Goal: Contribute content: Contribute content

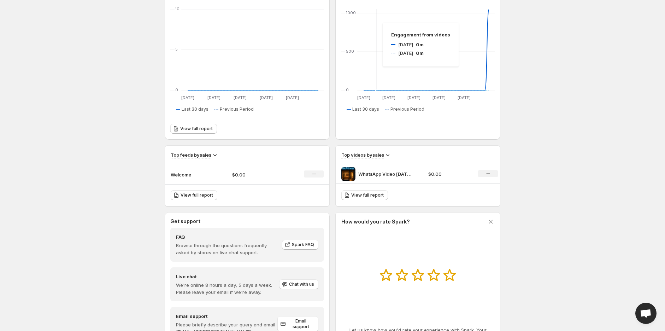
scroll to position [136, 0]
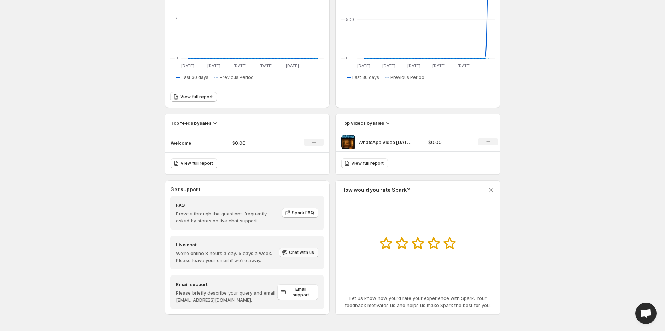
click at [299, 255] on button "Chat with us" at bounding box center [298, 252] width 39 height 10
click at [290, 252] on span "Chat with us" at bounding box center [301, 252] width 25 height 6
click at [285, 252] on icon "button" at bounding box center [284, 252] width 7 height 7
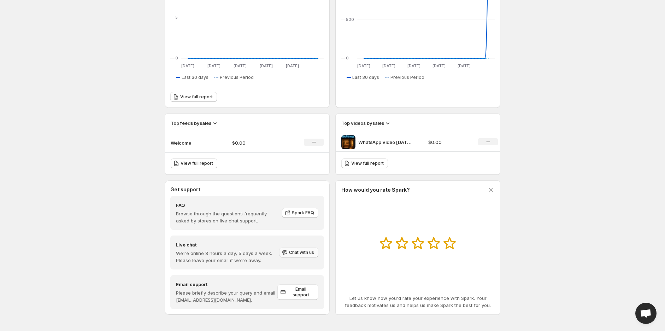
click at [285, 252] on icon "button" at bounding box center [284, 252] width 7 height 7
click at [284, 252] on icon "button" at bounding box center [284, 252] width 5 height 5
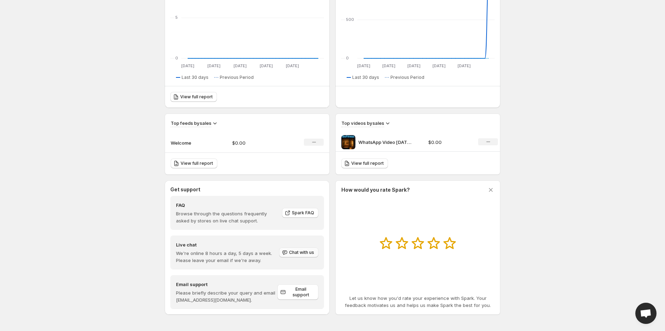
click at [284, 252] on icon "button" at bounding box center [284, 252] width 5 height 5
click at [283, 252] on icon "button" at bounding box center [284, 252] width 5 height 5
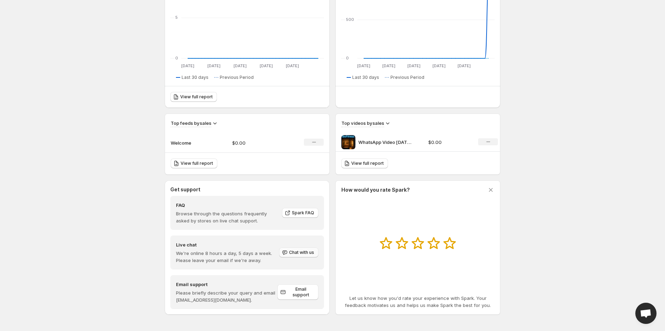
click at [283, 252] on icon "button" at bounding box center [284, 252] width 5 height 5
click at [301, 254] on span "Chat with us" at bounding box center [301, 252] width 25 height 6
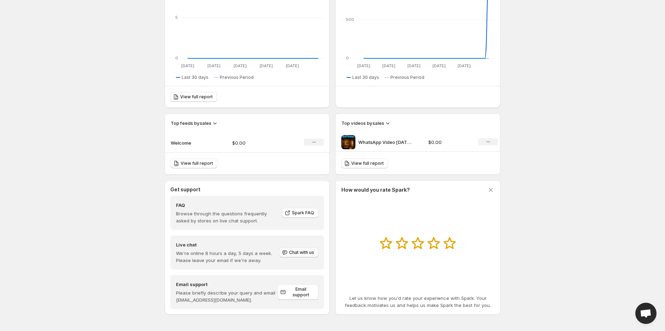
click at [301, 254] on span "Chat with us" at bounding box center [301, 252] width 25 height 6
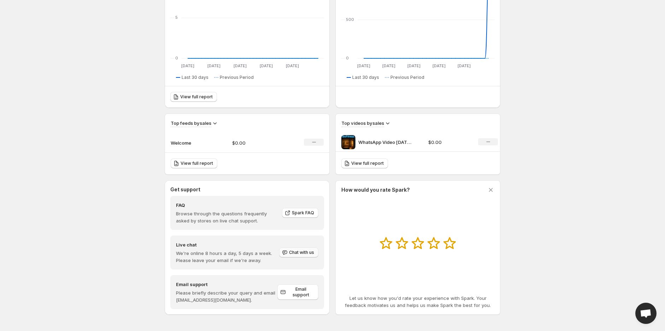
click at [301, 254] on span "Chat with us" at bounding box center [301, 252] width 25 height 6
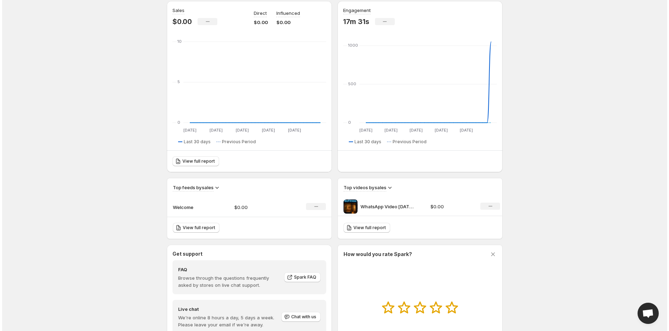
scroll to position [0, 0]
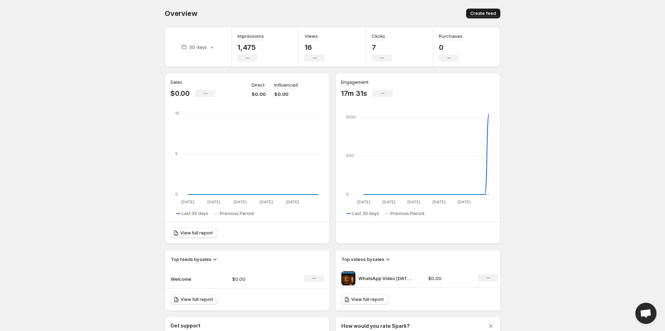
click at [478, 10] on button "Create feed" at bounding box center [483, 13] width 34 height 10
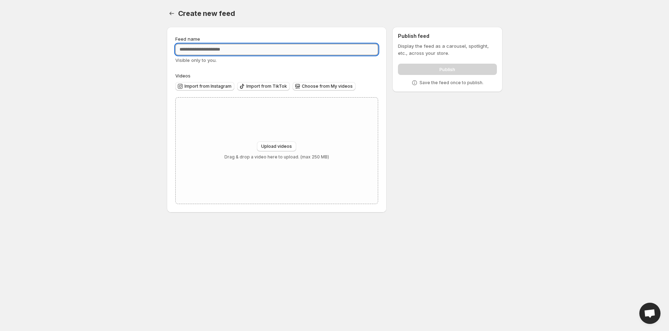
click at [212, 52] on input "Feed name" at bounding box center [276, 49] width 203 height 11
click at [270, 144] on span "Upload videos" at bounding box center [276, 146] width 31 height 6
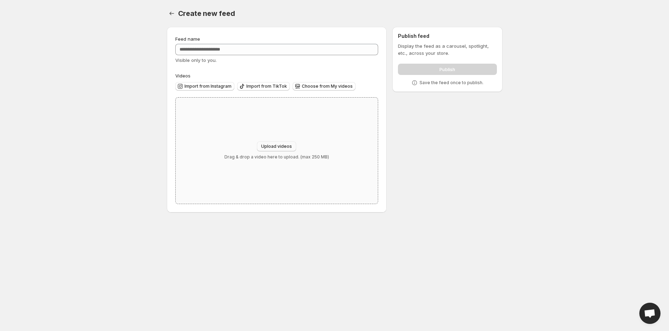
type input "**********"
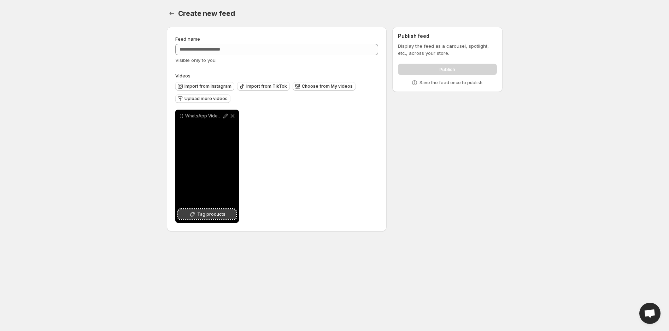
click at [210, 217] on span "Tag products" at bounding box center [211, 214] width 28 height 7
click at [216, 215] on span "Tag products" at bounding box center [211, 214] width 28 height 7
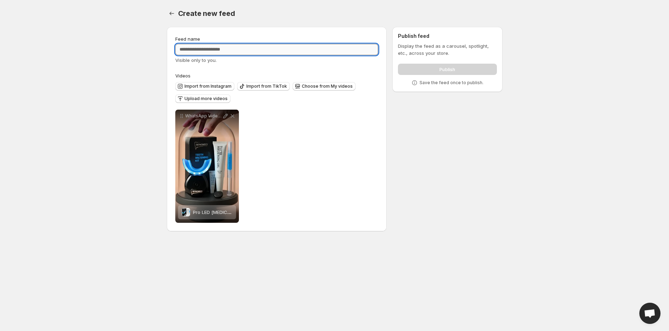
click at [247, 51] on input "Feed name" at bounding box center [276, 49] width 203 height 11
click at [202, 47] on input "Feed name" at bounding box center [276, 49] width 203 height 11
paste input "**********"
type input "**********"
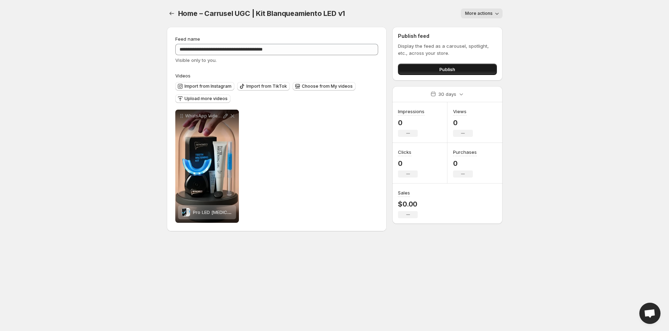
click at [438, 71] on button "Publish" at bounding box center [447, 69] width 99 height 11
click at [427, 72] on button "Publish" at bounding box center [447, 69] width 99 height 11
click at [423, 68] on button "Publish" at bounding box center [447, 69] width 99 height 11
